Goal: Information Seeking & Learning: Learn about a topic

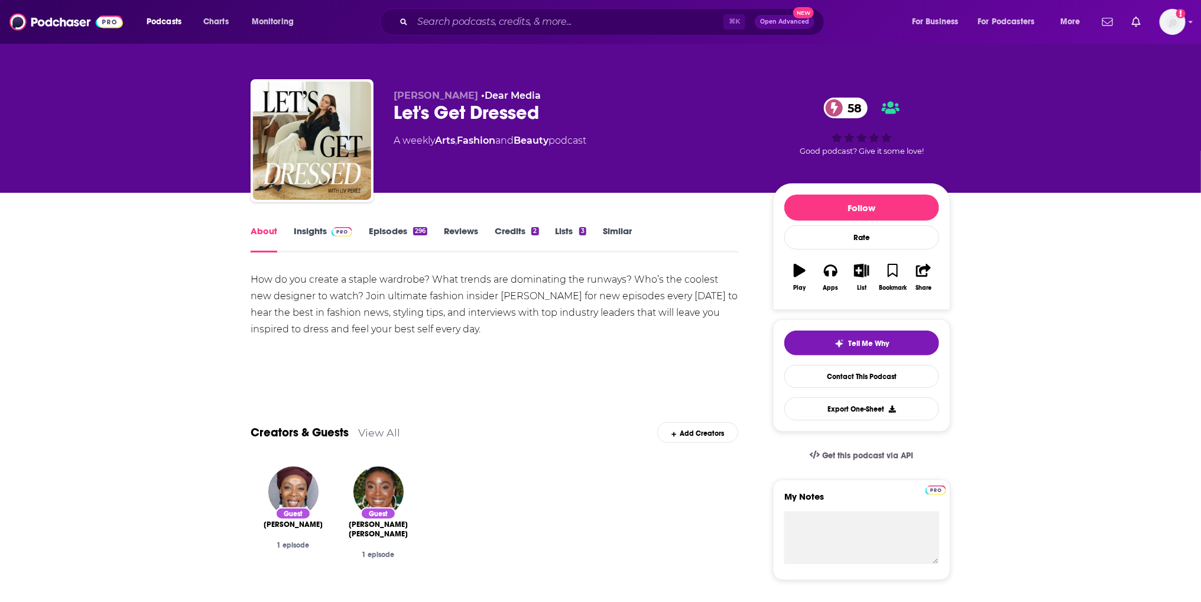
click at [328, 237] on link "Insights" at bounding box center [323, 238] width 59 height 27
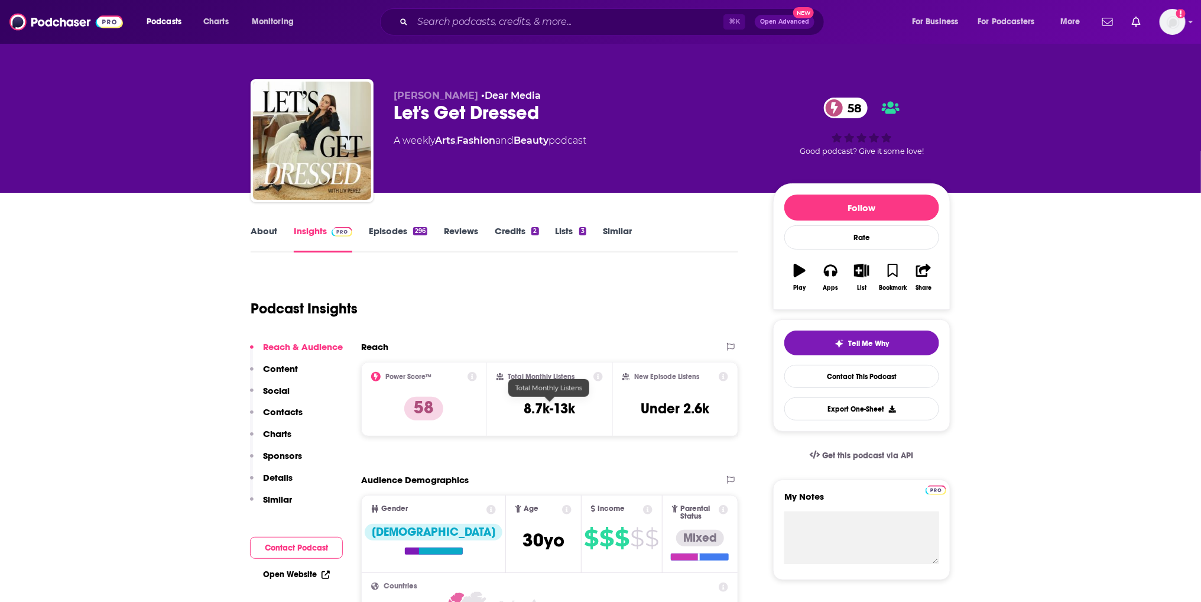
click at [531, 416] on h3 "8.7k-13k" at bounding box center [549, 409] width 51 height 18
copy div "8.7k-13k"
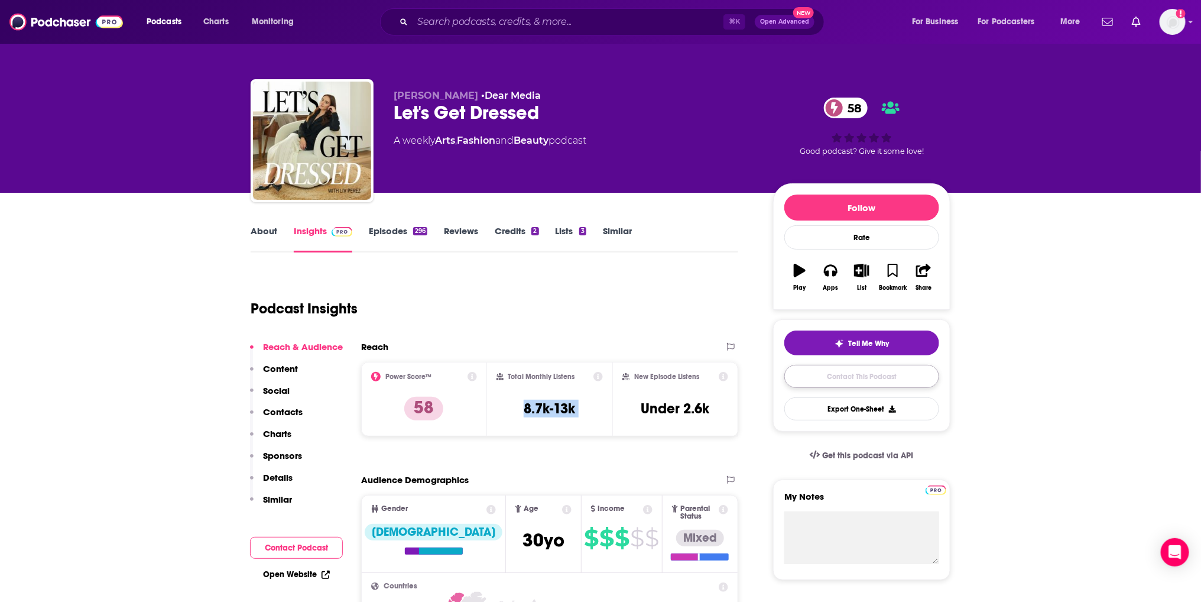
click at [812, 380] on link "Contact This Podcast" at bounding box center [862, 376] width 155 height 23
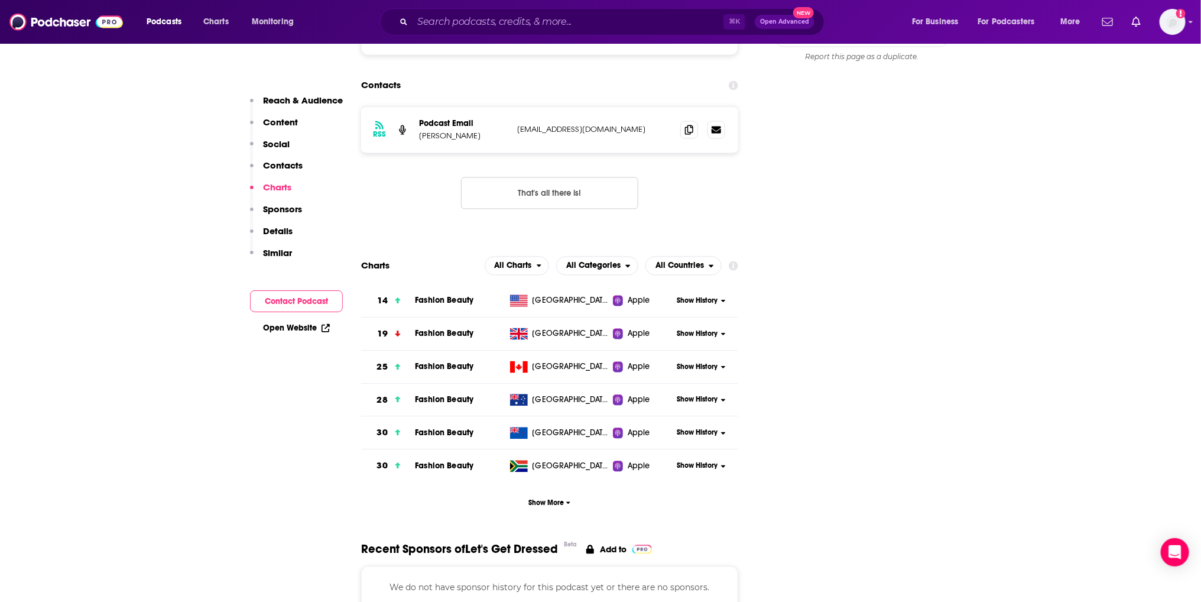
scroll to position [754, 0]
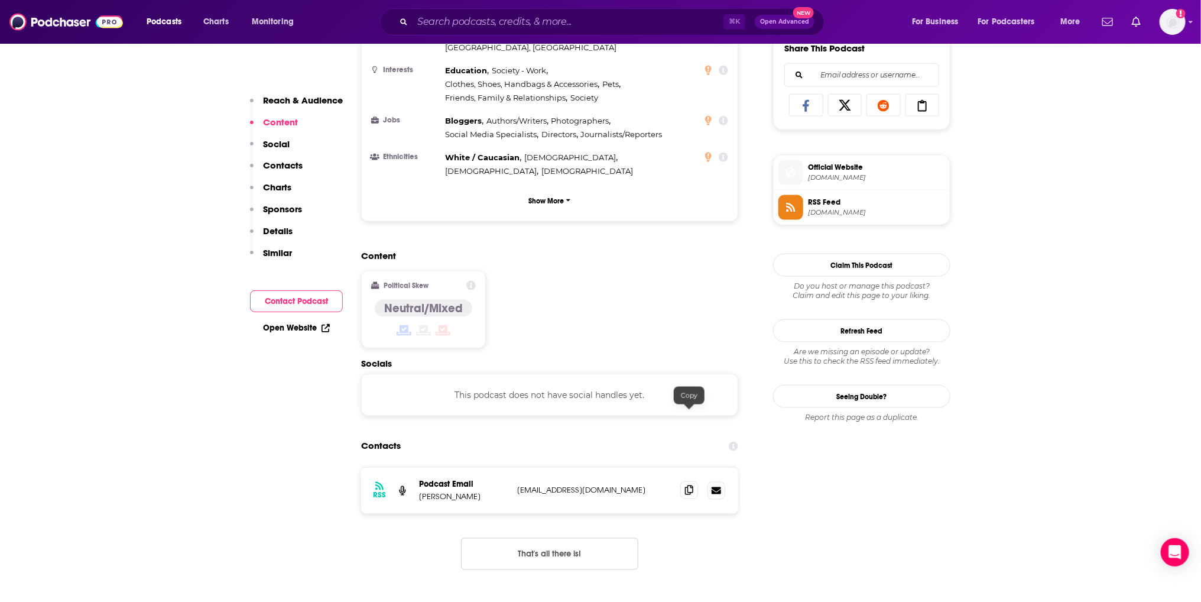
click at [682, 481] on span at bounding box center [689, 490] width 18 height 18
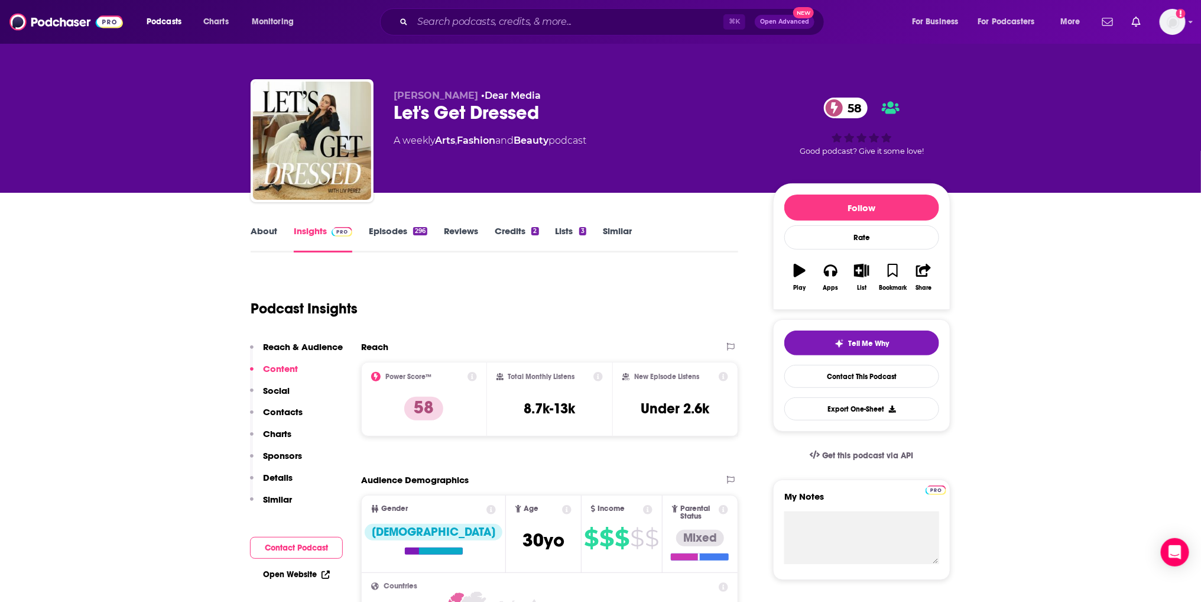
click at [270, 239] on link "About" at bounding box center [264, 238] width 27 height 27
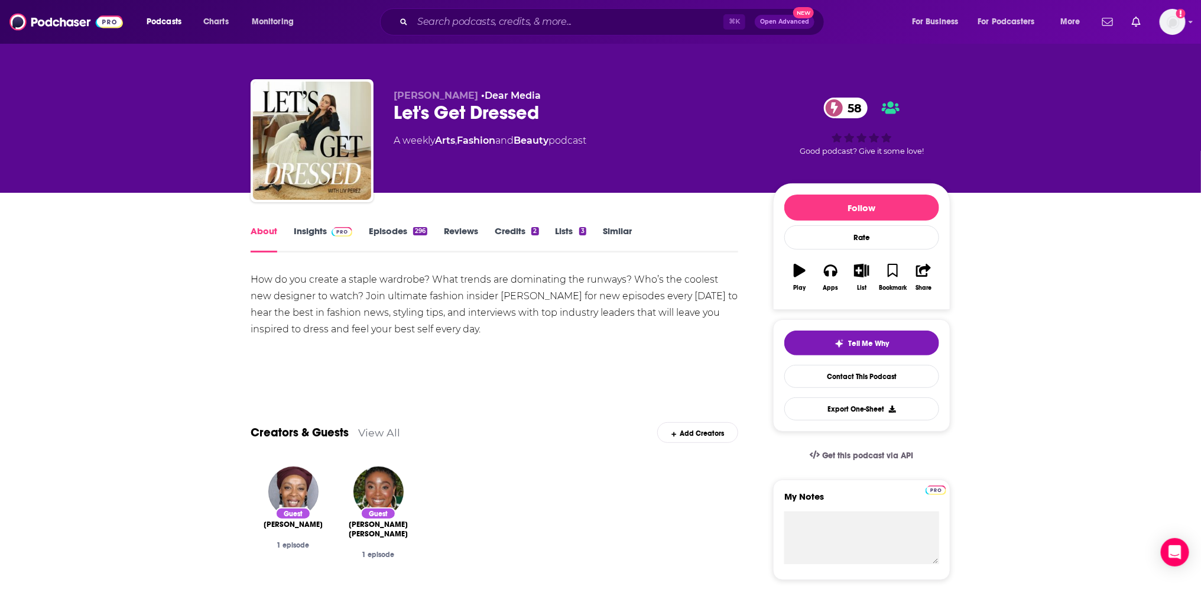
click at [408, 227] on link "Episodes 296" at bounding box center [398, 238] width 59 height 27
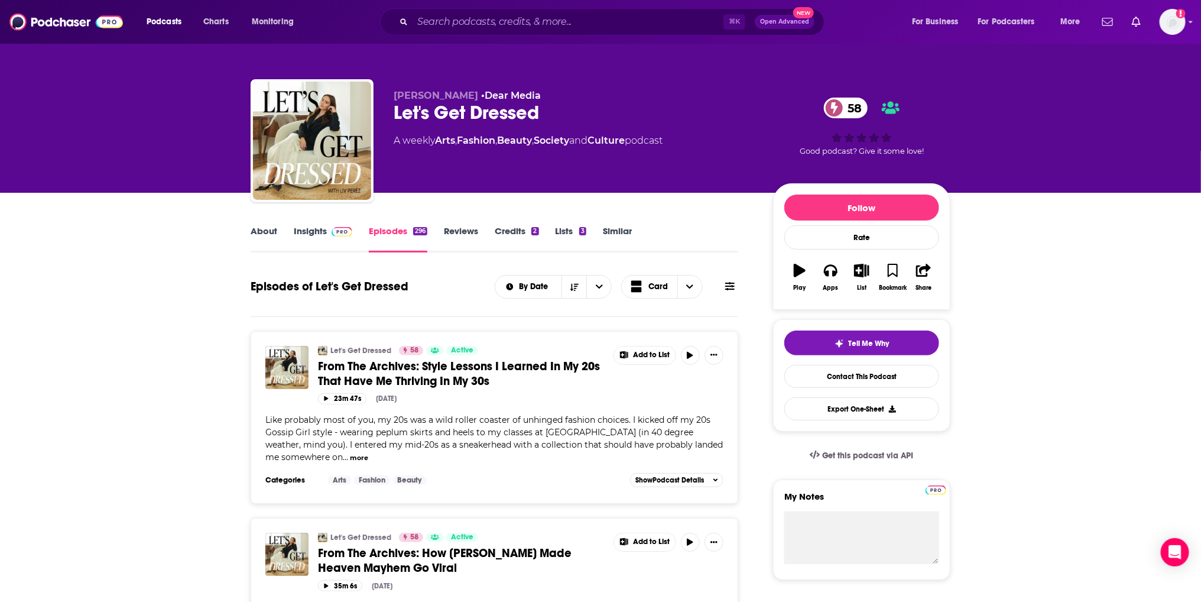
click at [263, 241] on link "About" at bounding box center [264, 238] width 27 height 27
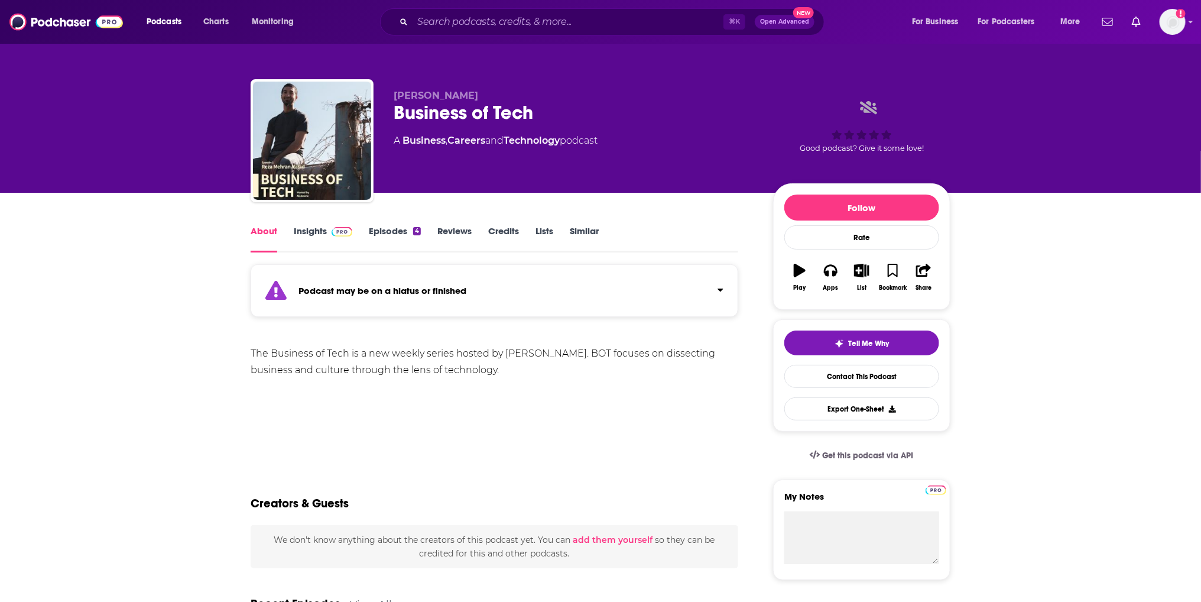
click at [416, 252] on link "Episodes 4" at bounding box center [395, 238] width 52 height 27
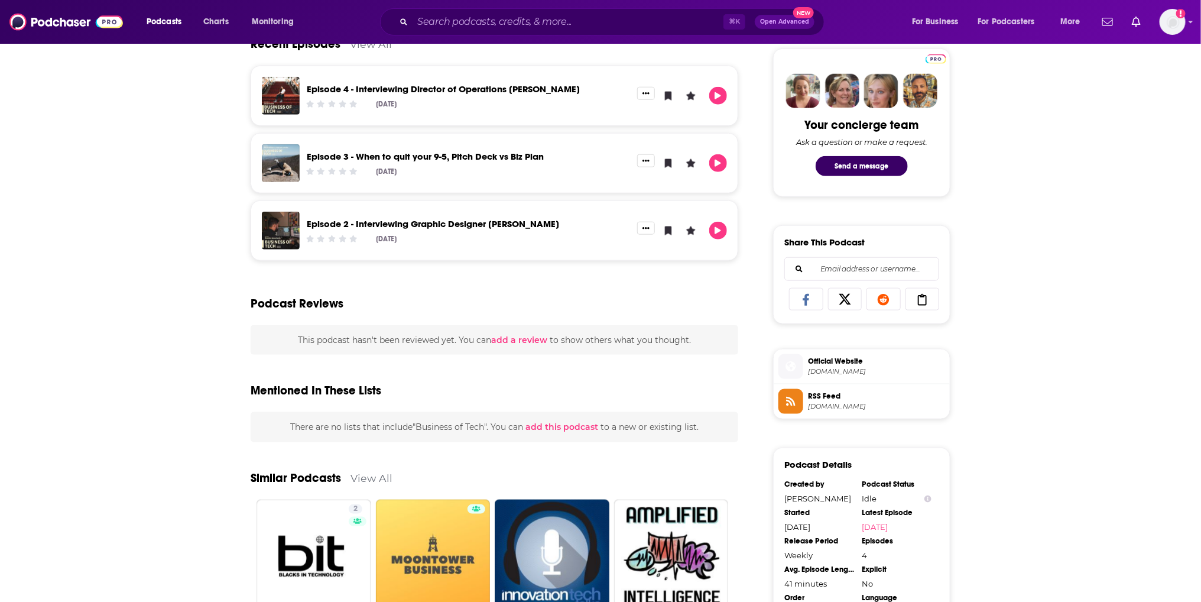
scroll to position [560, 0]
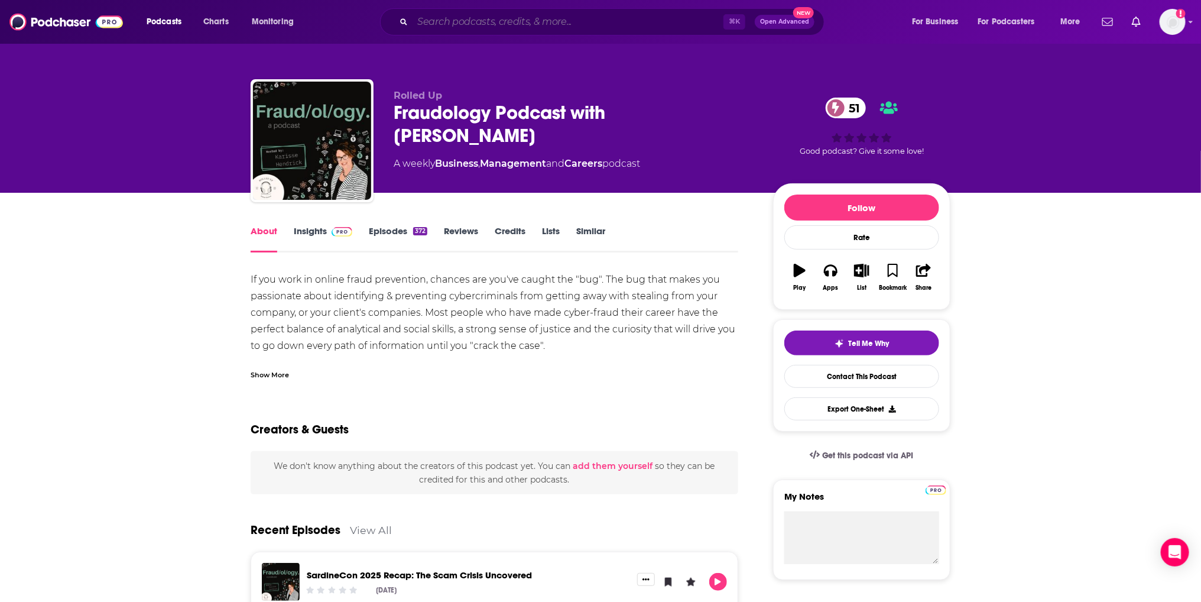
click at [457, 27] on input "Search podcasts, credits, & more..." at bounding box center [568, 21] width 311 height 19
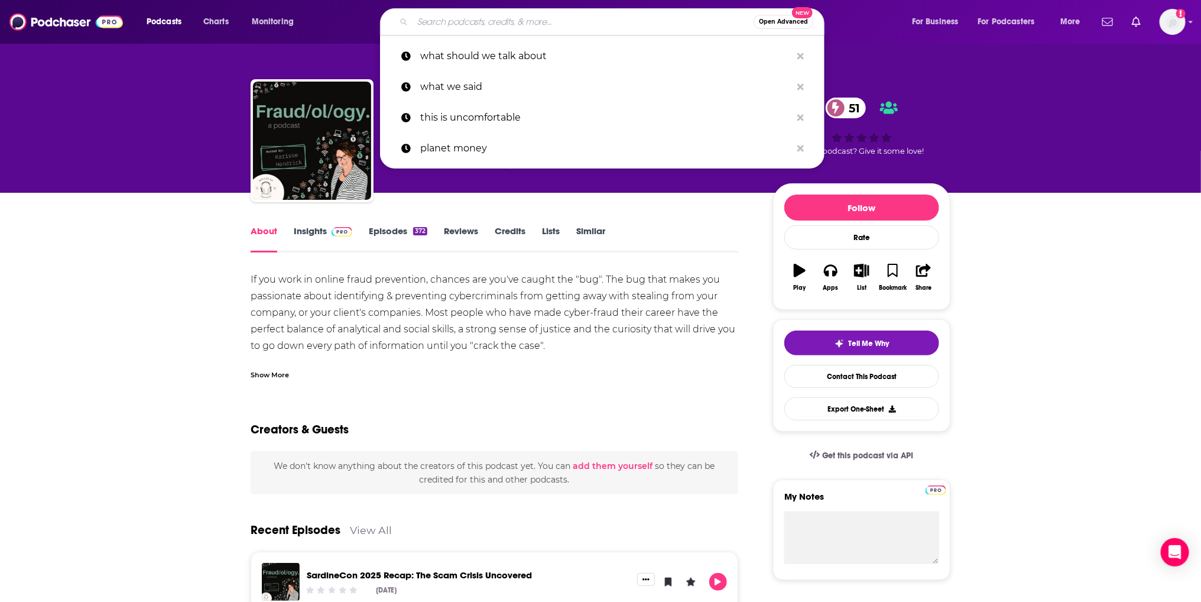
paste input "The Compassionate Leaders Circle Podcast"
type input "The Compassionate Leaders Circle Podcast"
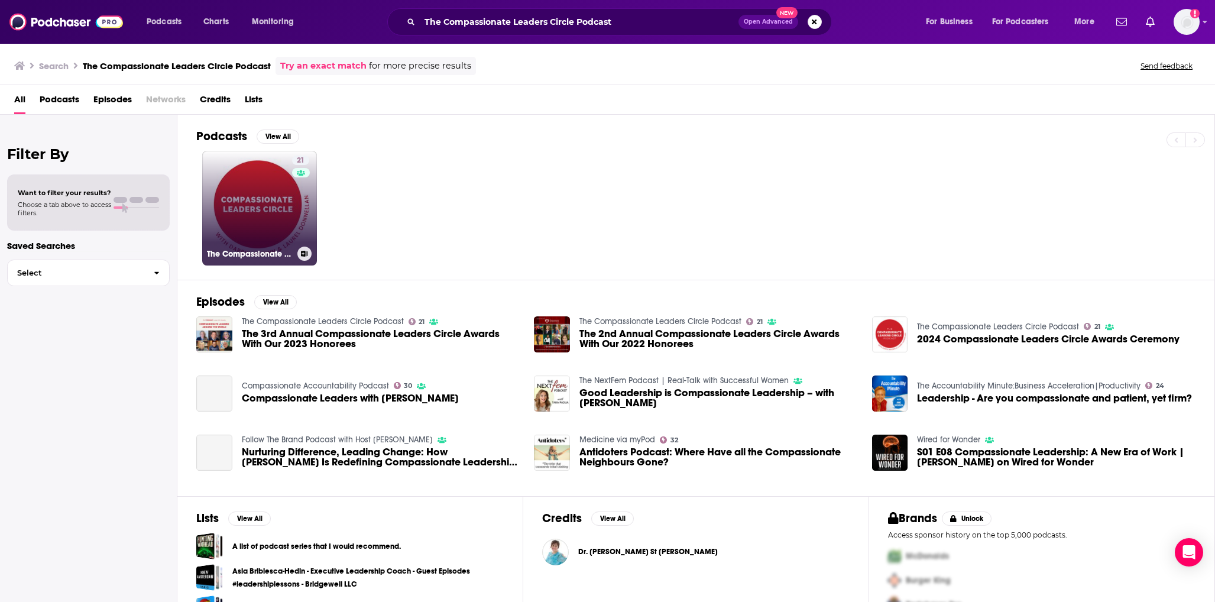
click at [266, 222] on link "21 The Compassionate Leaders Circle Podcast" at bounding box center [259, 208] width 115 height 115
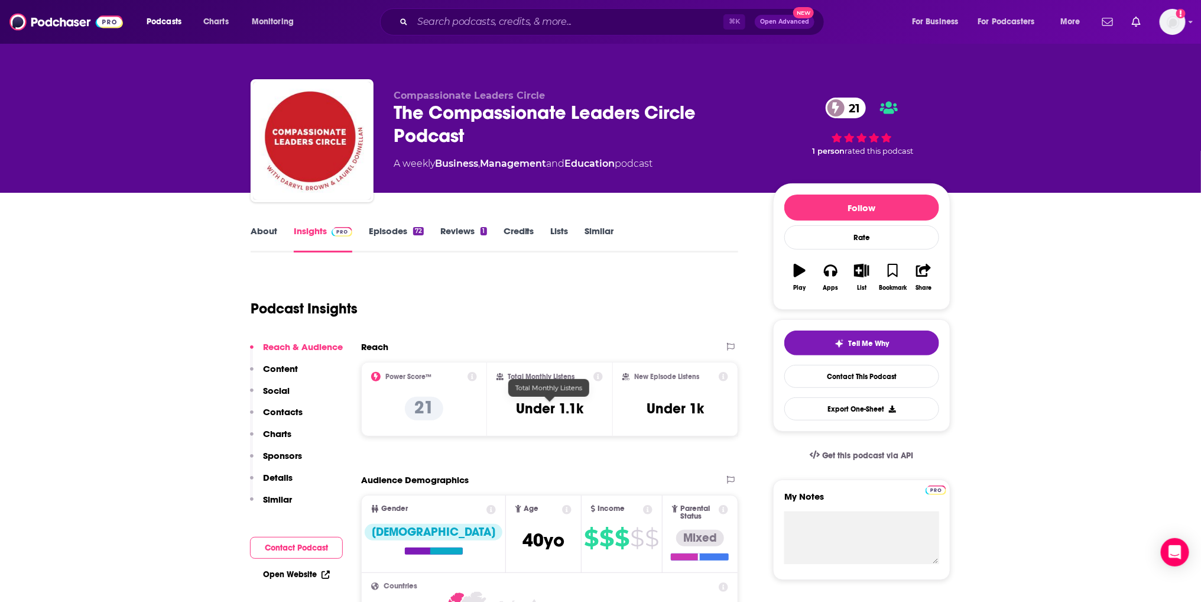
click at [544, 395] on div "Total Monthly Listens" at bounding box center [548, 388] width 81 height 18
click at [542, 403] on h3 "Under 1.1k" at bounding box center [549, 409] width 67 height 18
copy div "Under 1.1k"
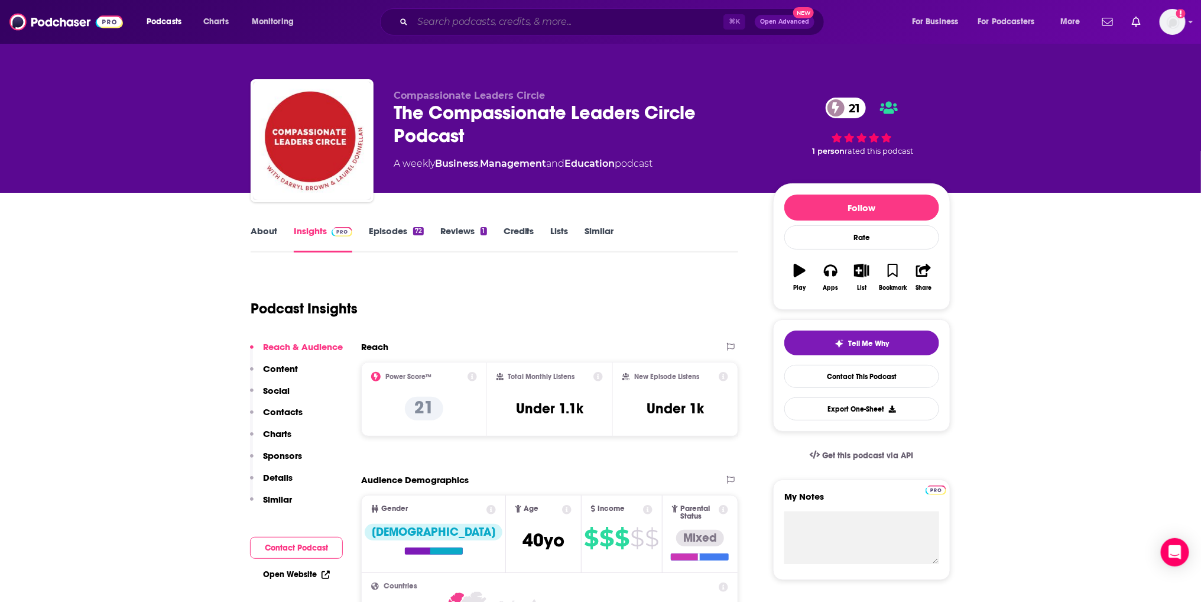
click at [477, 25] on input "Search podcasts, credits, & more..." at bounding box center [568, 21] width 311 height 19
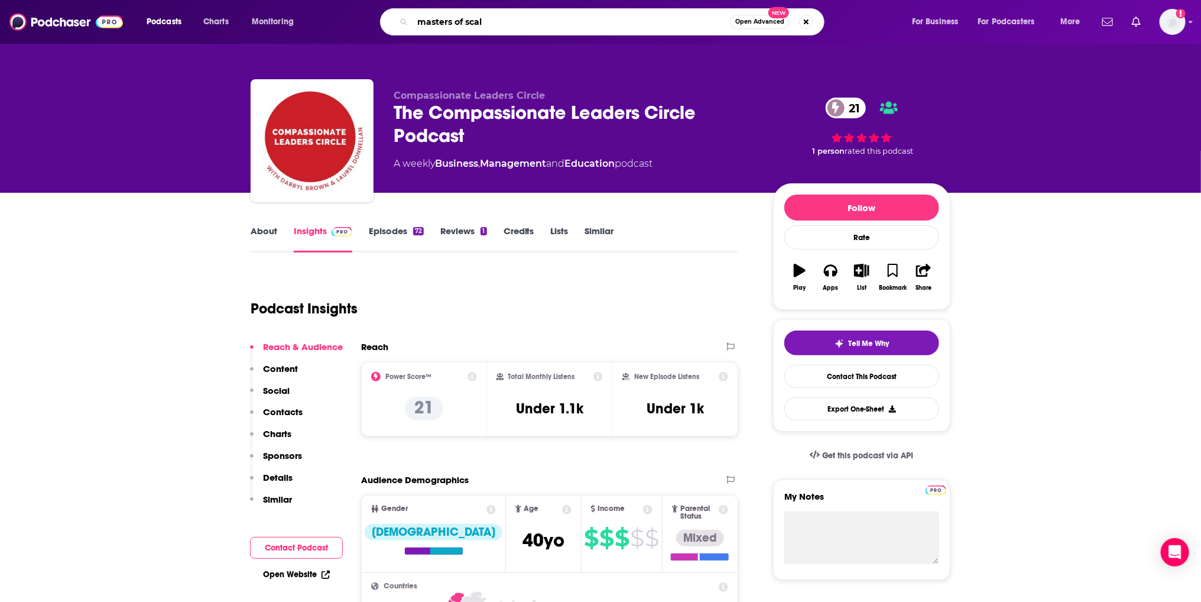
type input "masters of scale"
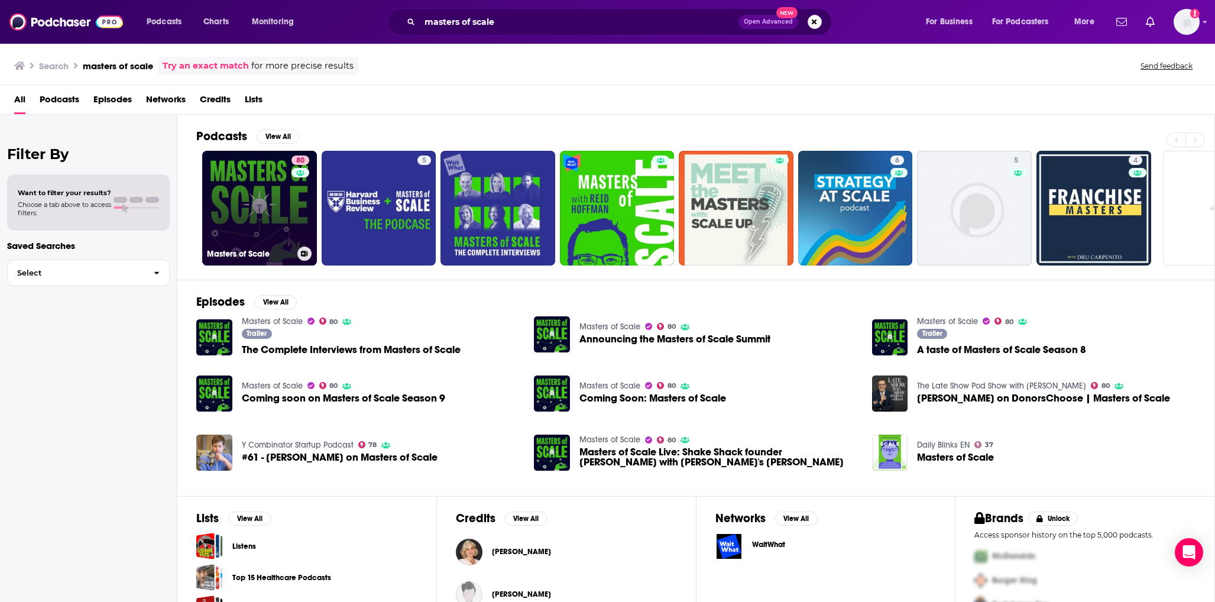
click at [235, 212] on link "80 Masters of Scale" at bounding box center [259, 208] width 115 height 115
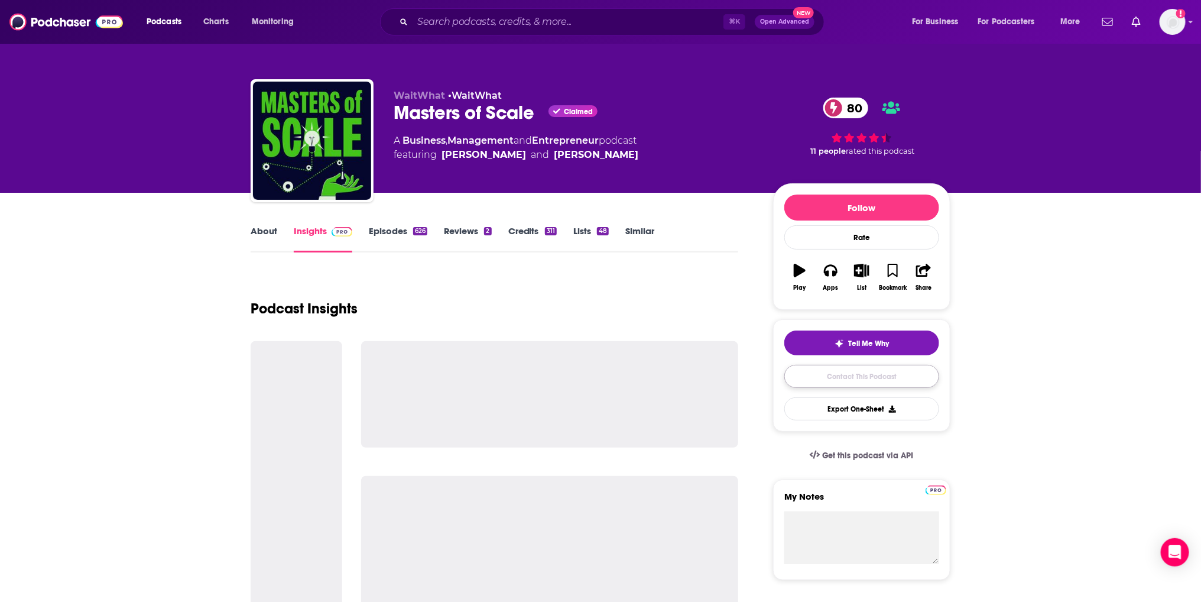
click at [864, 376] on link "Contact This Podcast" at bounding box center [862, 376] width 155 height 23
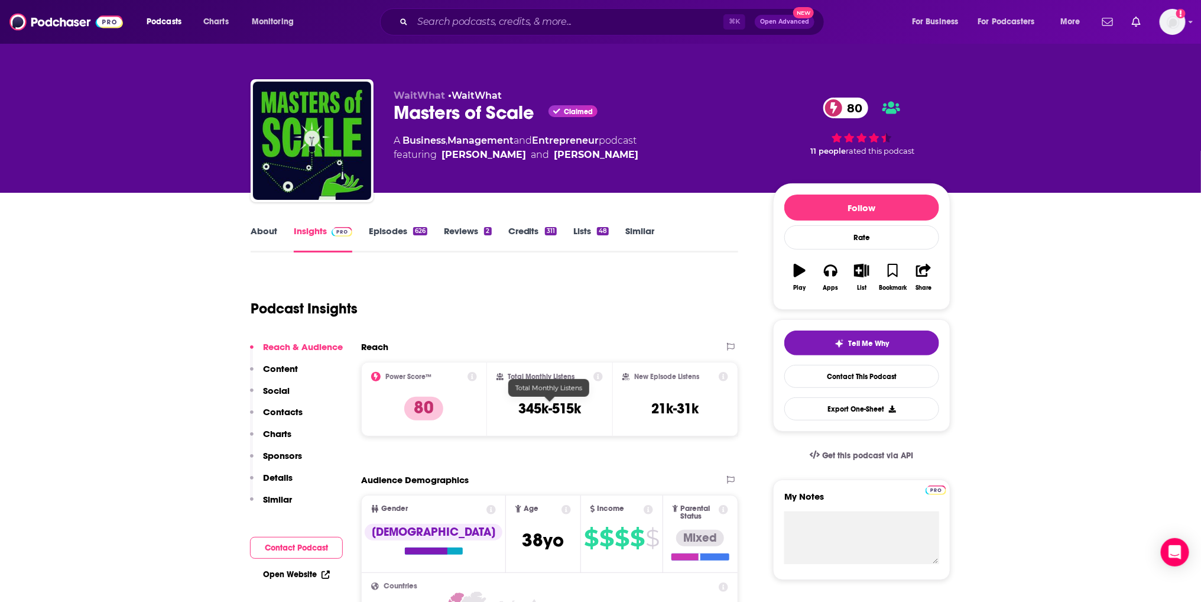
click at [547, 415] on h3 "345k-515k" at bounding box center [549, 409] width 63 height 18
copy div "345k-515k"
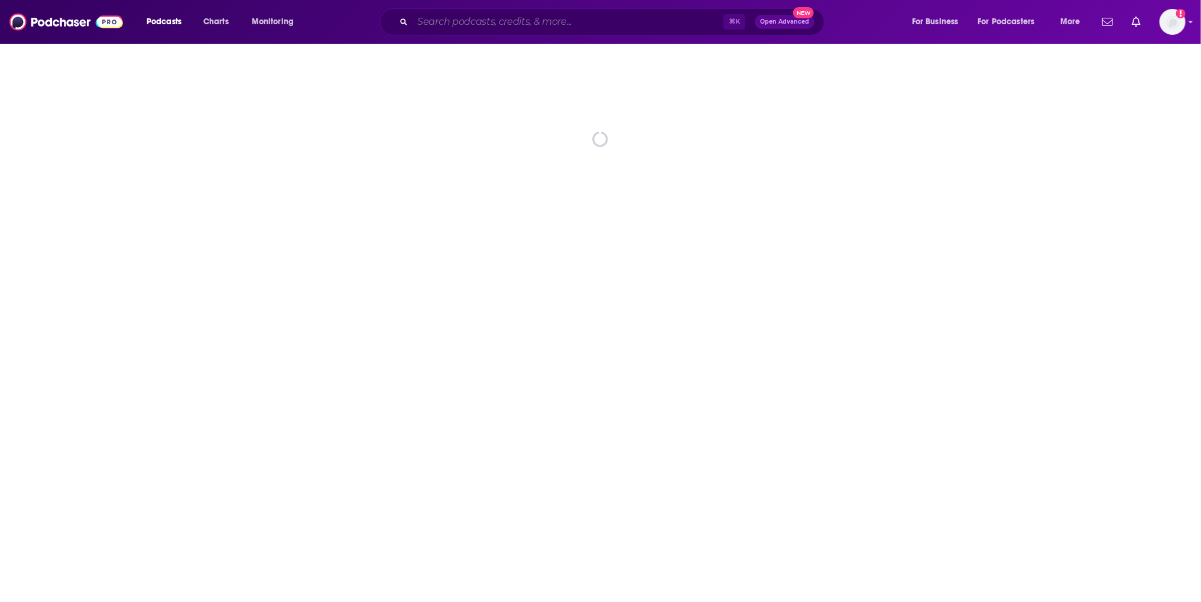
click at [488, 17] on input "Search podcasts, credits, & more..." at bounding box center [568, 21] width 311 height 19
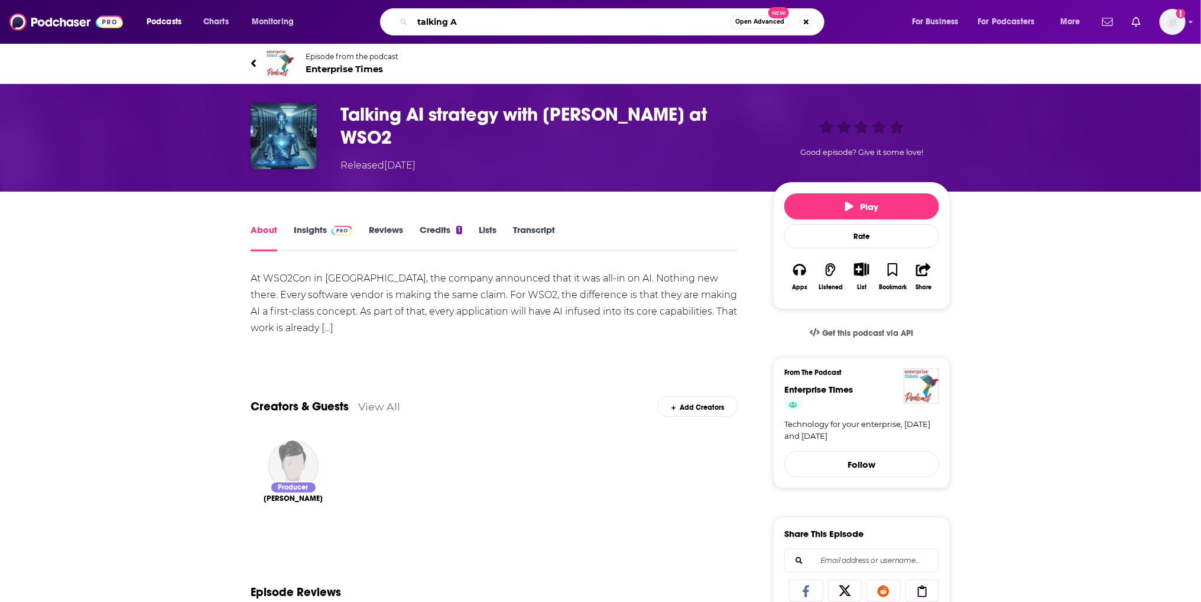
type input "talking AI"
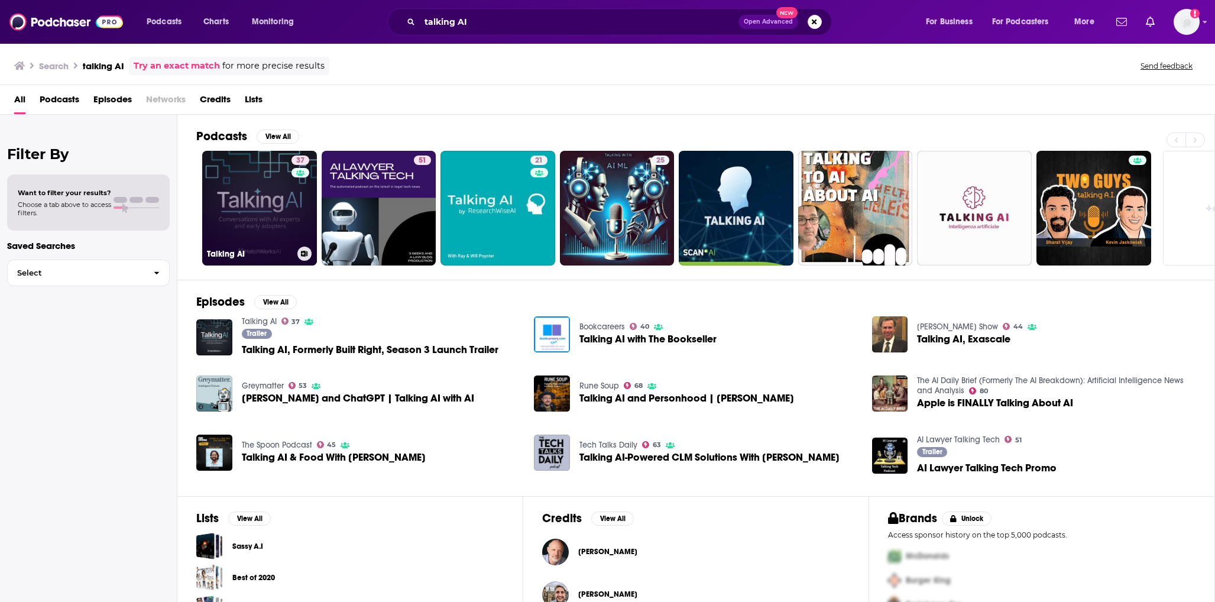
click at [257, 204] on link "37 Talking AI" at bounding box center [259, 208] width 115 height 115
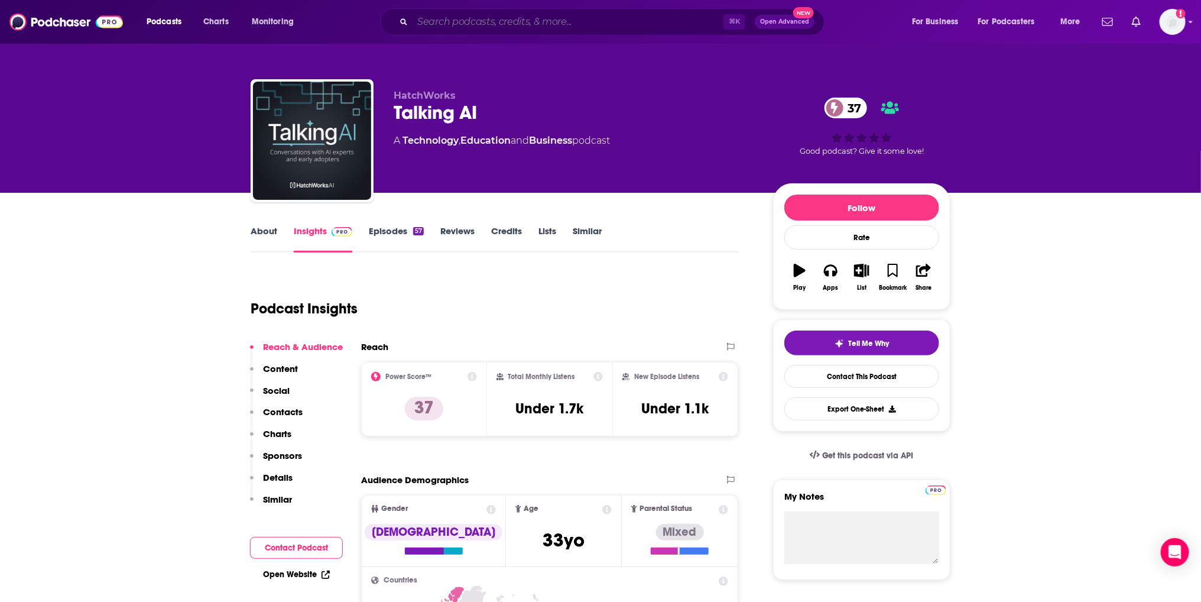
click at [545, 13] on input "Search podcasts, credits, & more..." at bounding box center [568, 21] width 311 height 19
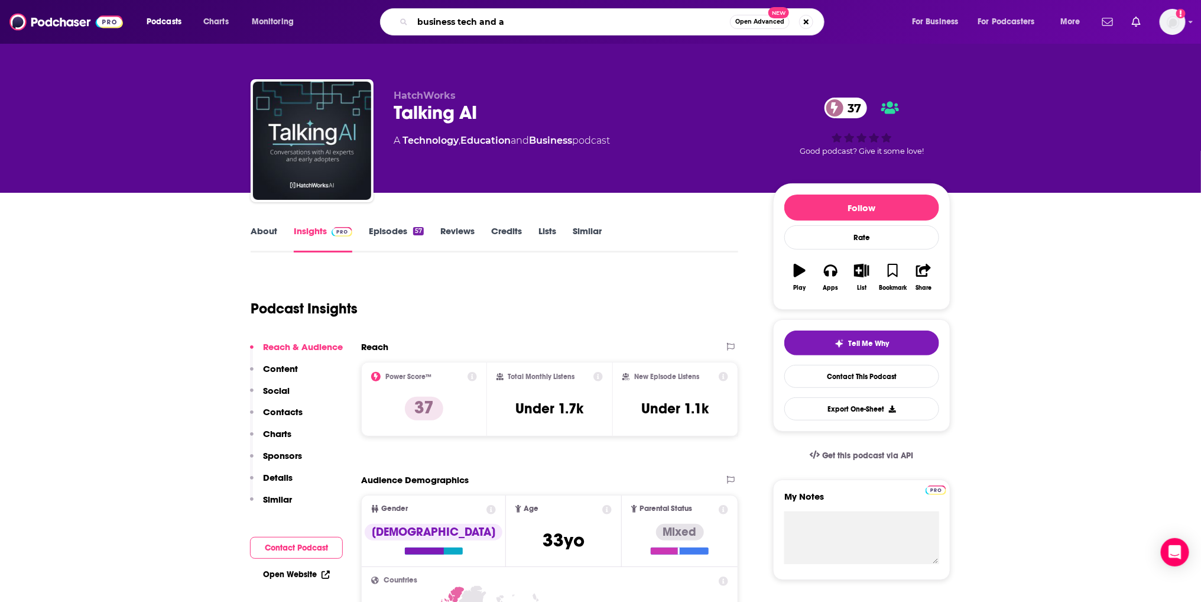
type input "business tech and ai"
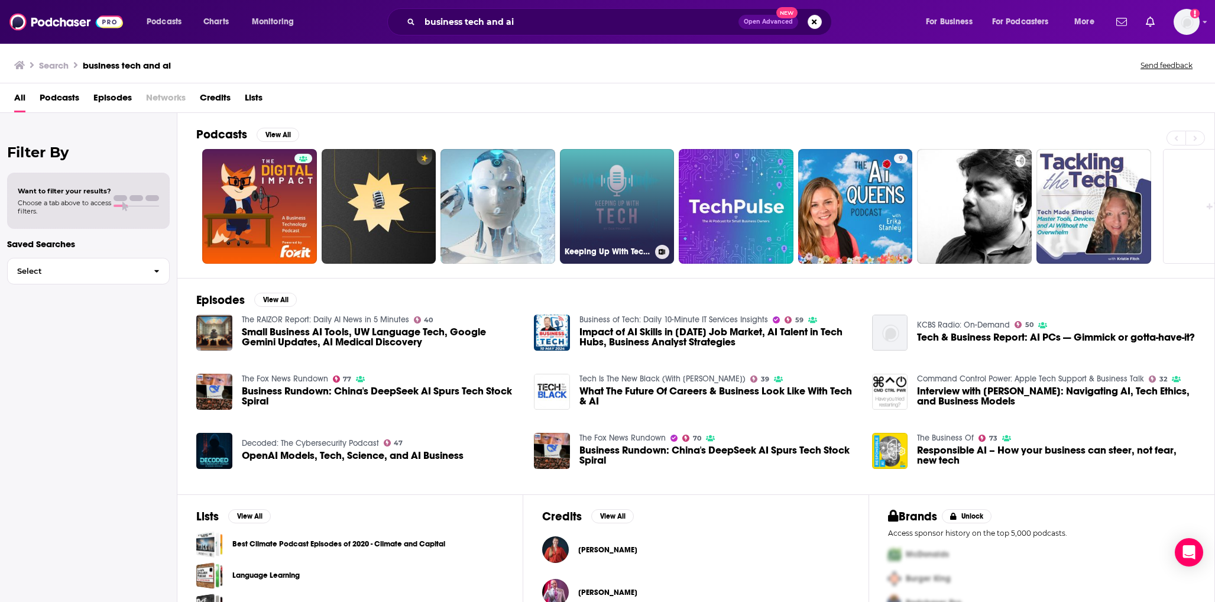
click at [636, 229] on link "Keeping Up With Tech: Innovation, Business News, and Predictions About All Thin…" at bounding box center [617, 206] width 115 height 115
